Goal: Information Seeking & Learning: Learn about a topic

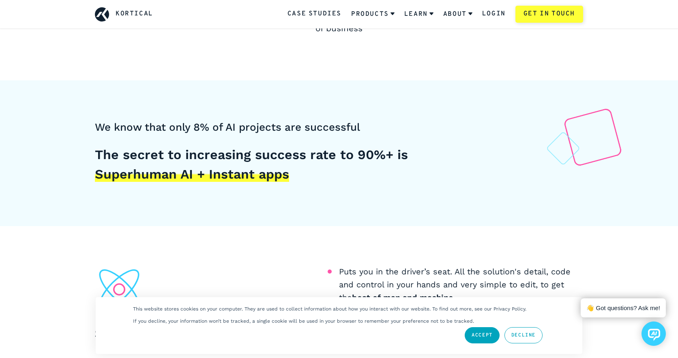
scroll to position [662, 0]
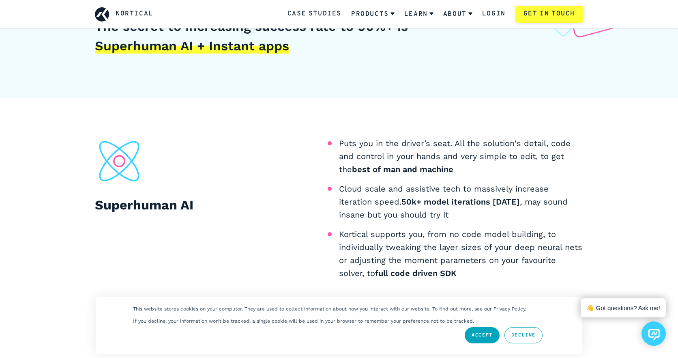
click at [475, 334] on link "Accept" at bounding box center [482, 335] width 35 height 16
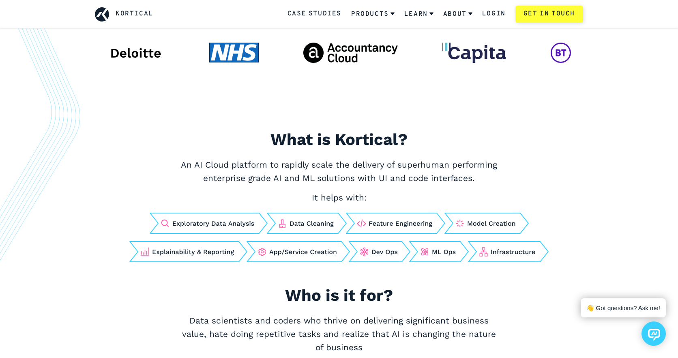
scroll to position [0, 0]
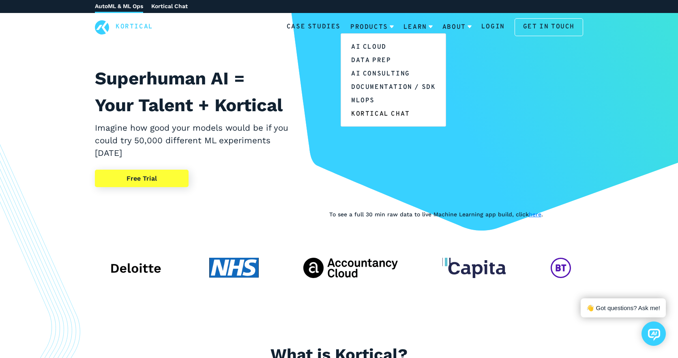
click at [370, 113] on link "Kortical Chat" at bounding box center [393, 113] width 105 height 13
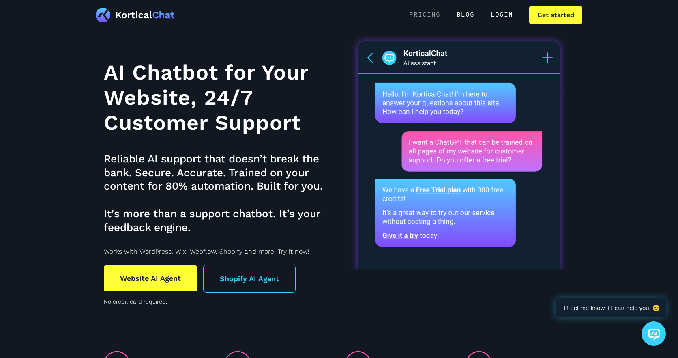
click at [428, 15] on link "Pricing" at bounding box center [424, 15] width 47 height 18
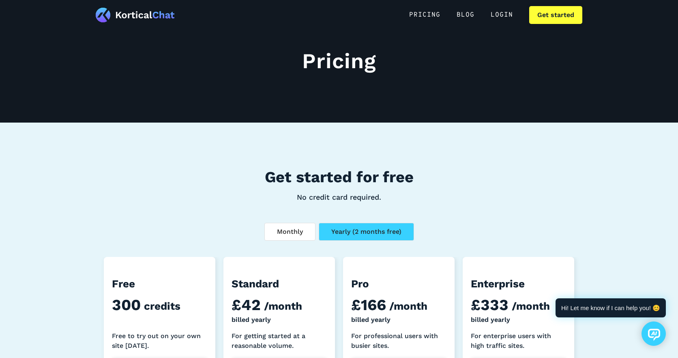
scroll to position [5, 0]
